Goal: Task Accomplishment & Management: Manage account settings

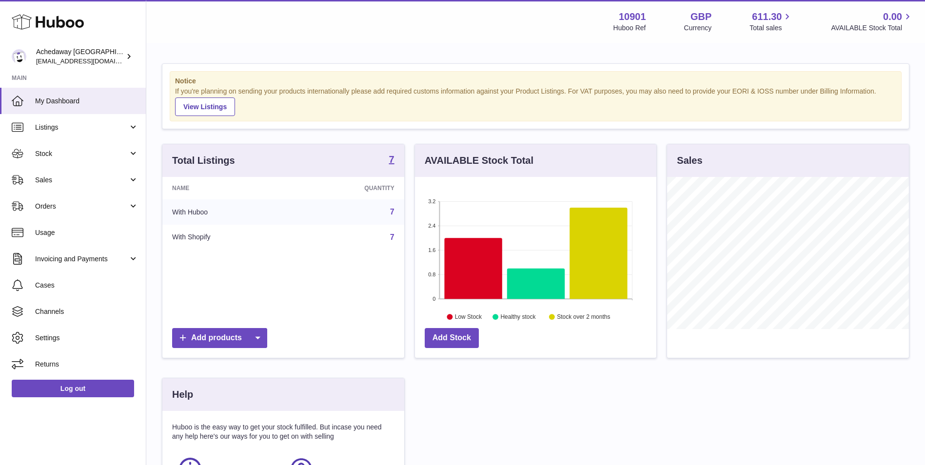
scroll to position [152, 241]
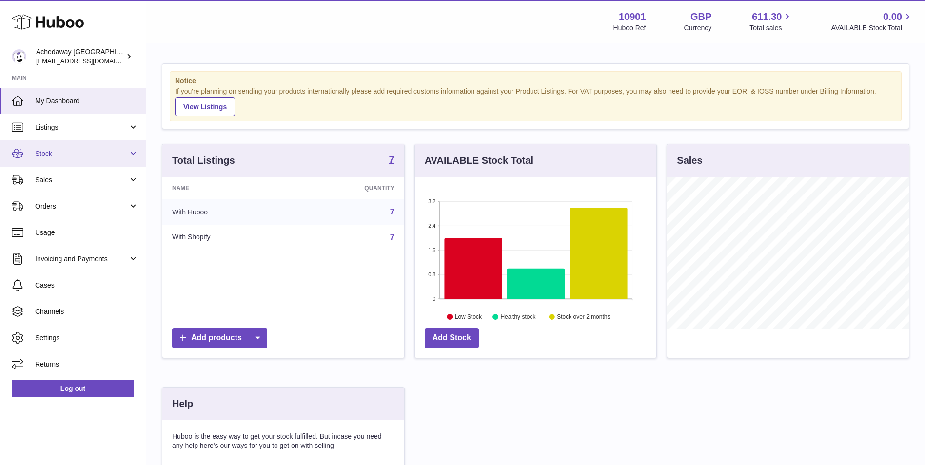
click at [57, 161] on link "Stock" at bounding box center [73, 153] width 146 height 26
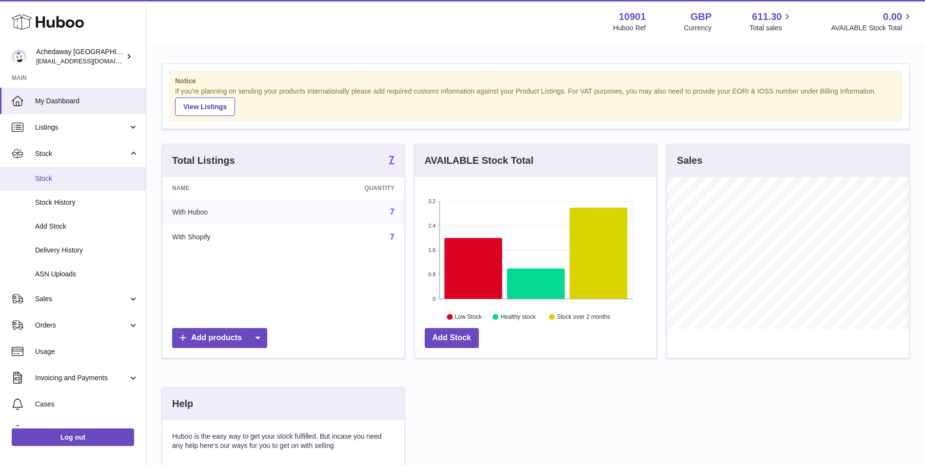
click at [60, 185] on link "Stock" at bounding box center [73, 179] width 146 height 24
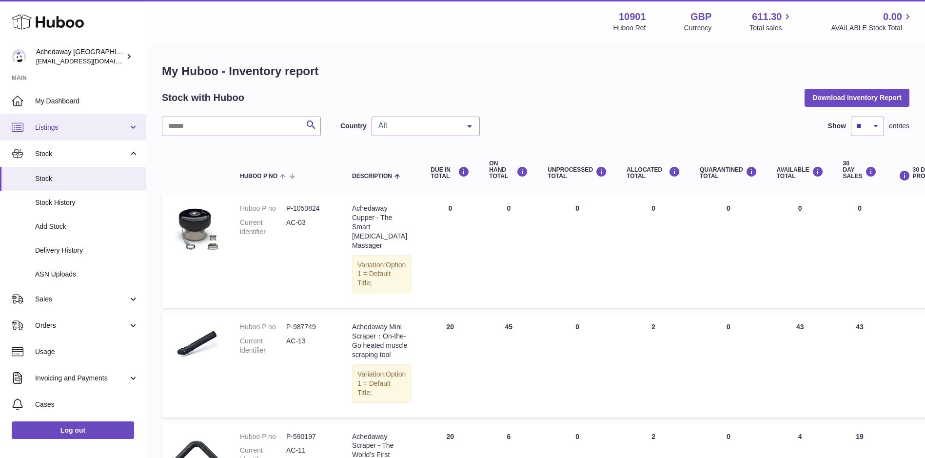
click at [88, 119] on link "Listings" at bounding box center [73, 127] width 146 height 26
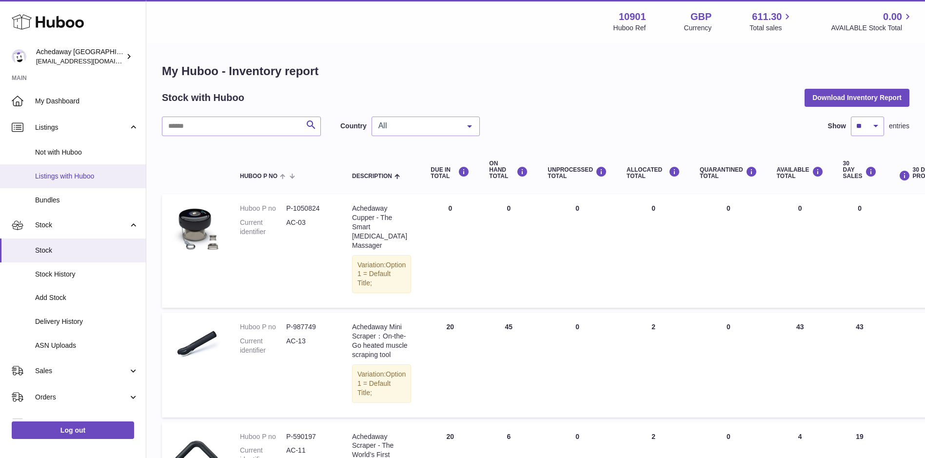
click at [78, 171] on link "Listings with Huboo" at bounding box center [73, 176] width 146 height 24
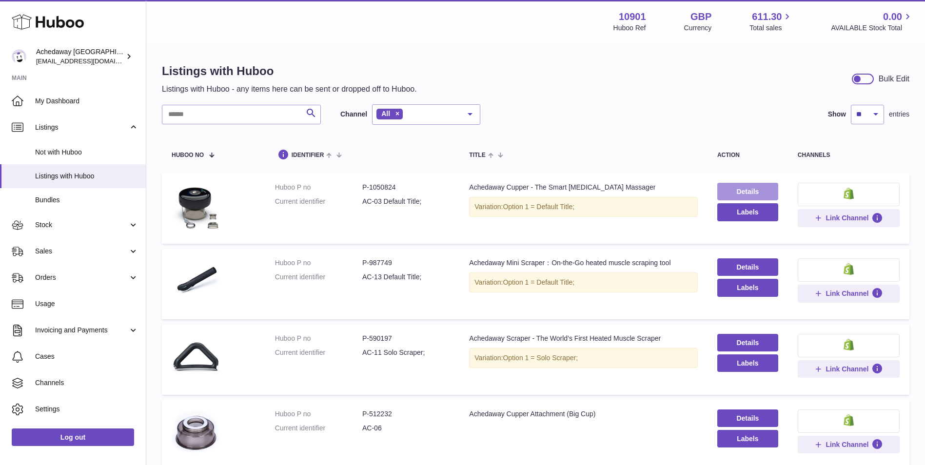
click at [717, 191] on link "Details" at bounding box center [747, 192] width 61 height 18
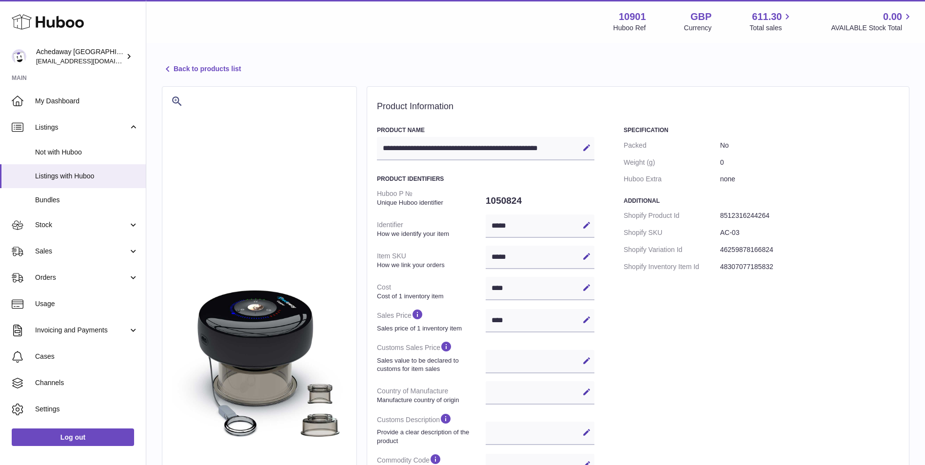
select select
select select "****"
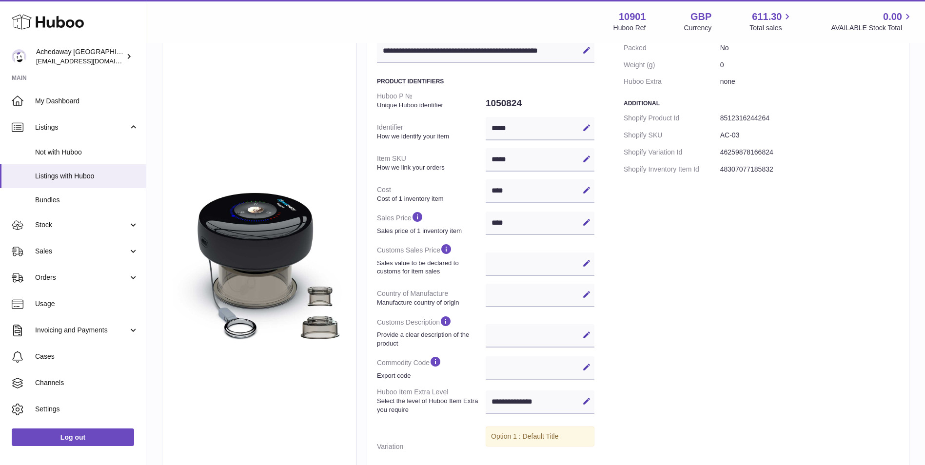
scroll to position [146, 0]
